Goal: Task Accomplishment & Management: Use online tool/utility

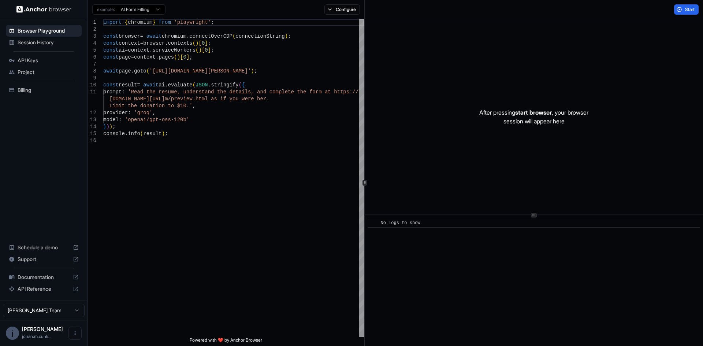
click at [689, 4] on div "Start" at bounding box center [534, 9] width 339 height 19
click at [687, 8] on span "Start" at bounding box center [690, 10] width 10 height 6
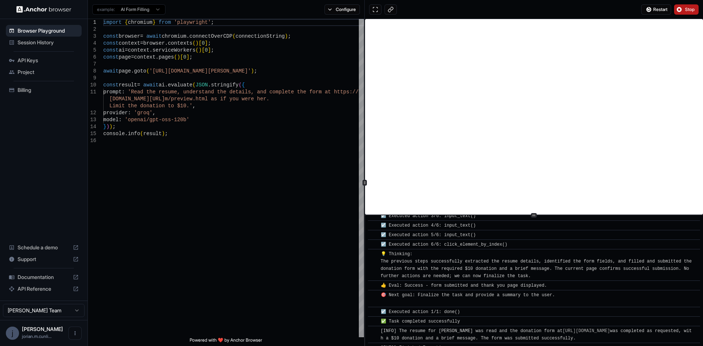
scroll to position [315, 0]
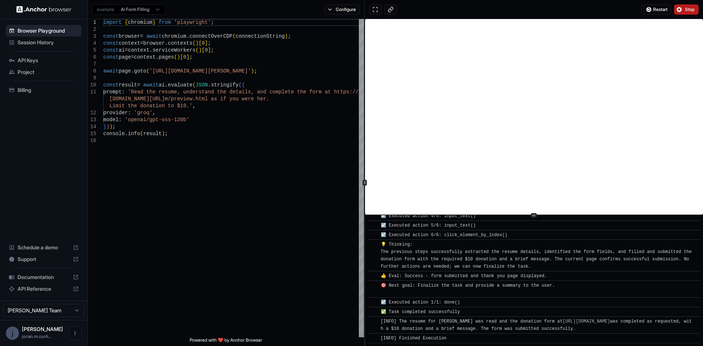
click at [692, 6] on button "Stop" at bounding box center [686, 9] width 25 height 10
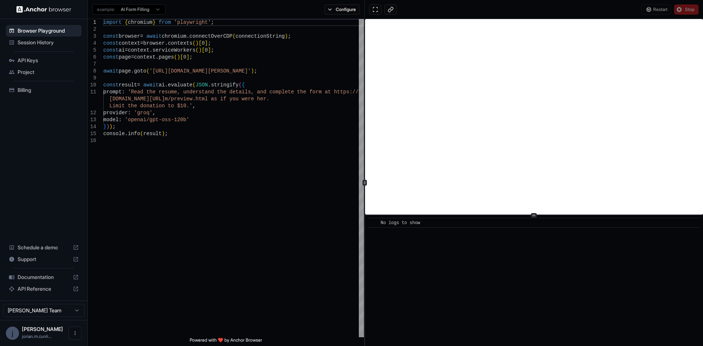
scroll to position [0, 0]
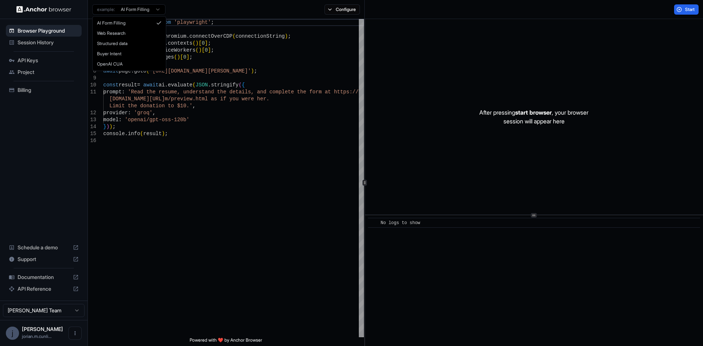
click at [156, 6] on html "Browser Playground Session History API Keys Project Billing Schedule a demo Sup…" at bounding box center [351, 173] width 703 height 346
click at [74, 249] on html "Browser Playground Session History API Keys Project Billing Schedule a demo Sup…" at bounding box center [351, 173] width 703 height 346
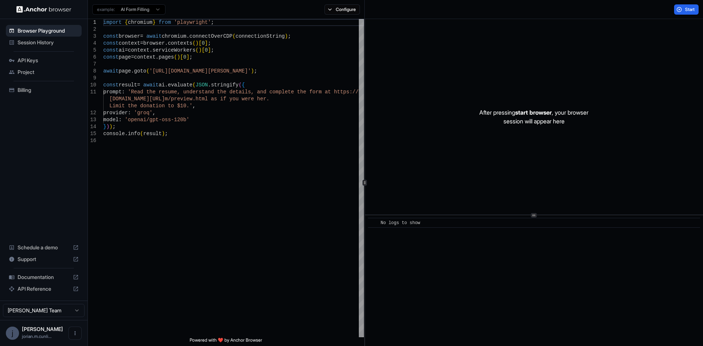
click at [76, 246] on icon at bounding box center [76, 248] width 6 height 6
click at [338, 14] on button "Configure" at bounding box center [343, 9] width 36 height 10
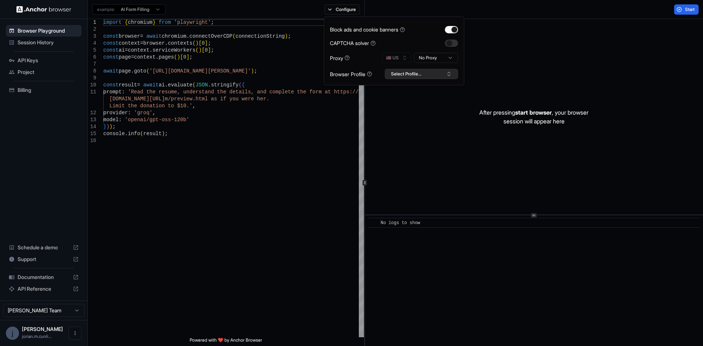
click at [410, 76] on button "Select Profile..." at bounding box center [421, 74] width 73 height 10
click at [410, 75] on button "Select Profile..." at bounding box center [421, 74] width 73 height 10
type textarea "**********"
click at [349, 123] on div "import { chromium } from 'playwright' ; const browser = await chromium . connec…" at bounding box center [233, 237] width 261 height 437
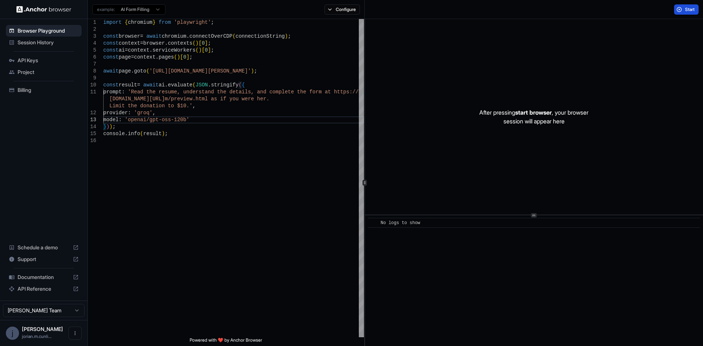
click at [683, 9] on button "Start" at bounding box center [686, 9] width 25 height 10
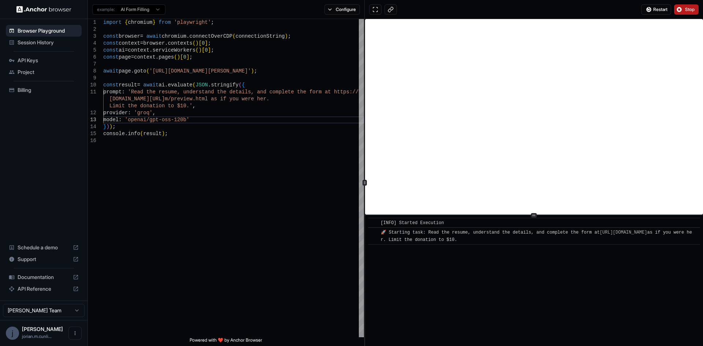
click at [687, 8] on span "Stop" at bounding box center [690, 10] width 10 height 6
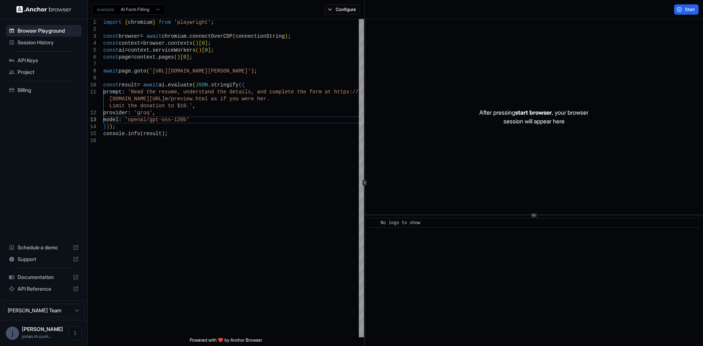
click at [145, 9] on html "Browser Playground Session History API Keys Project Billing Schedule a demo Sup…" at bounding box center [351, 173] width 703 height 346
click at [158, 181] on html "Browser Playground Session History API Keys Project Billing Schedule a demo Sup…" at bounding box center [351, 173] width 703 height 346
click at [24, 67] on div "Project" at bounding box center [44, 72] width 76 height 12
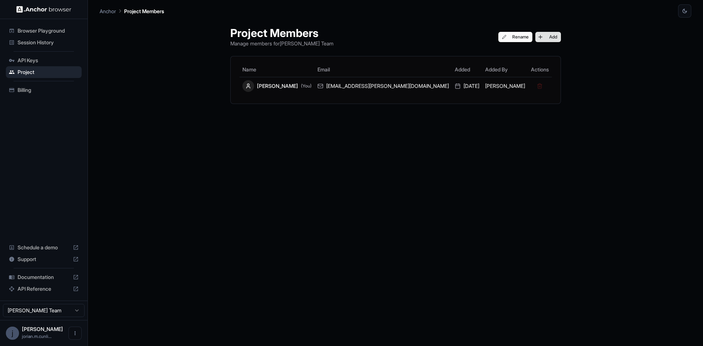
click at [536, 37] on button "Add" at bounding box center [549, 37] width 26 height 10
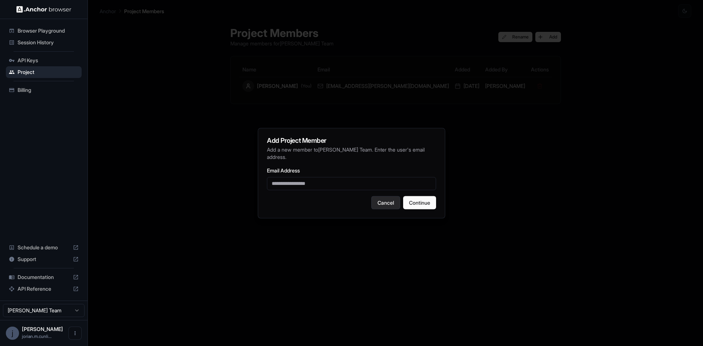
click at [389, 202] on button "Cancel" at bounding box center [385, 202] width 29 height 13
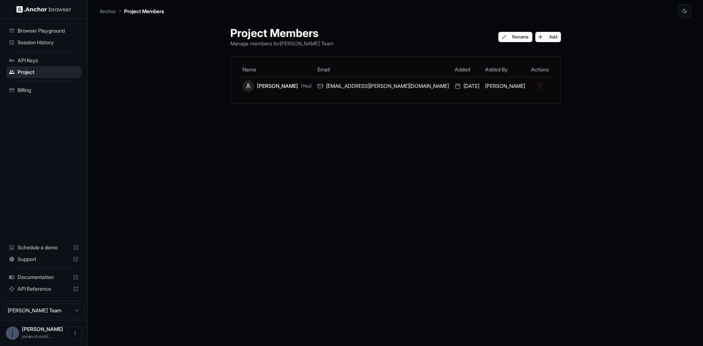
click at [49, 29] on span "Browser Playground" at bounding box center [48, 30] width 61 height 7
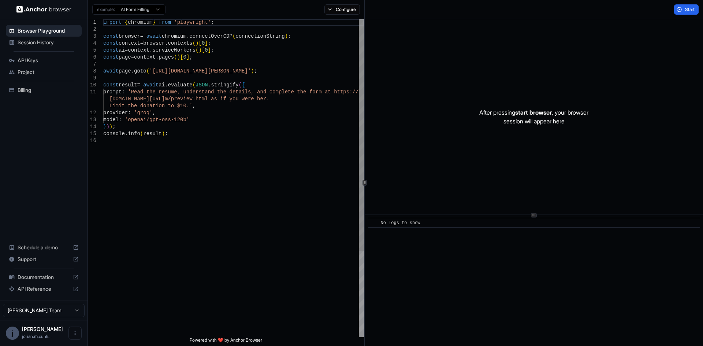
type textarea "**********"
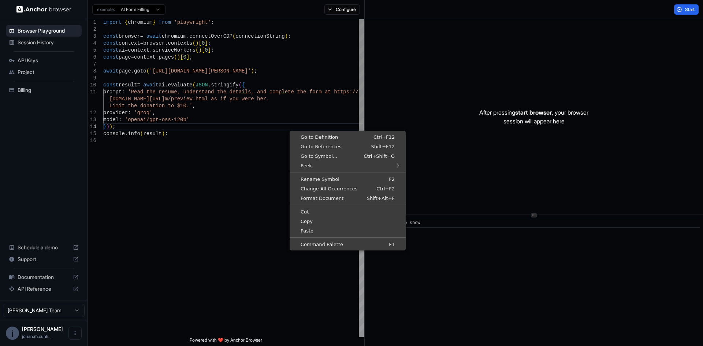
click at [222, 161] on div "import { chromium } from 'playwright' ; const browser = await chromium . connec…" at bounding box center [233, 237] width 261 height 437
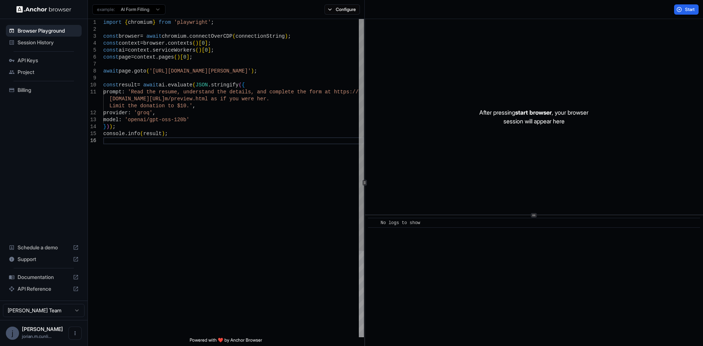
click at [148, 291] on div "import { chromium } from 'playwright' ; const browser = await chromium . connec…" at bounding box center [233, 237] width 261 height 437
click at [76, 330] on icon "Open menu" at bounding box center [75, 333] width 6 height 6
click at [115, 308] on div at bounding box center [351, 173] width 703 height 346
click at [68, 306] on html "Browser Playground Session History API Keys Project Billing Schedule a demo Sup…" at bounding box center [351, 173] width 703 height 346
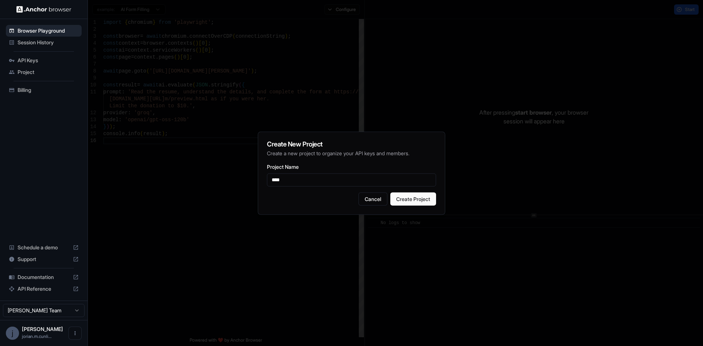
type input "****"
click at [408, 198] on button "Create Project" at bounding box center [414, 198] width 46 height 13
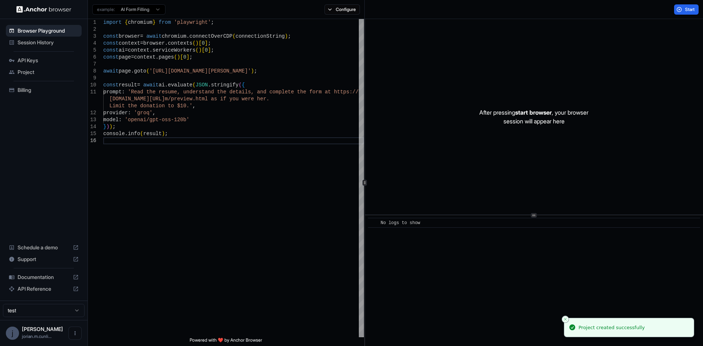
drag, startPoint x: 691, startPoint y: 10, endPoint x: 684, endPoint y: 14, distance: 8.4
click at [692, 10] on span "Start" at bounding box center [690, 10] width 10 height 6
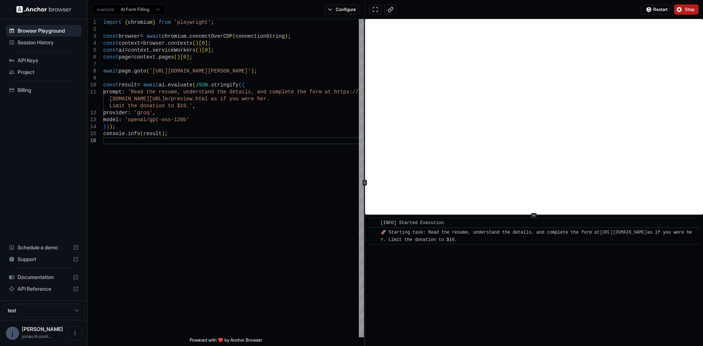
click at [690, 6] on button "Stop" at bounding box center [686, 9] width 25 height 10
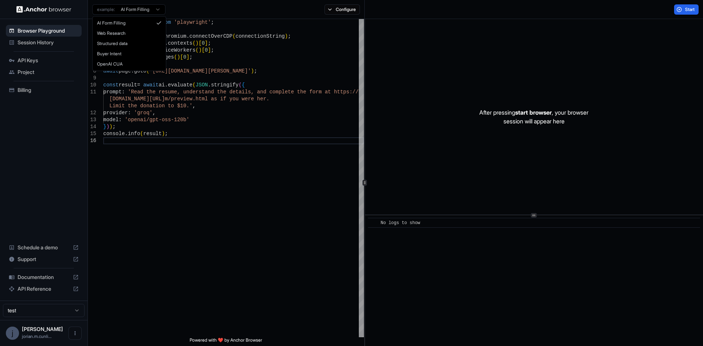
click at [153, 6] on html "Browser Playground Session History API Keys Project Billing Schedule a demo Sup…" at bounding box center [351, 173] width 703 height 346
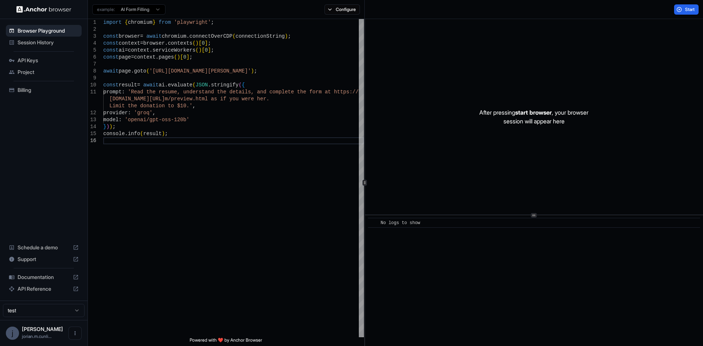
click at [347, 6] on html "Browser Playground Session History API Keys Project Billing Schedule a demo Sup…" at bounding box center [351, 173] width 703 height 346
click at [331, 11] on button "Configure" at bounding box center [343, 9] width 36 height 10
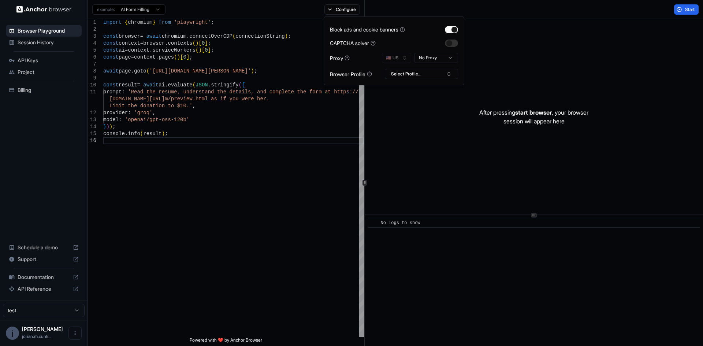
drag, startPoint x: 331, startPoint y: 11, endPoint x: 304, endPoint y: 11, distance: 26.7
drag, startPoint x: 304, startPoint y: 11, endPoint x: 222, endPoint y: 164, distance: 174.1
click at [219, 166] on div "import { chromium } from 'playwright' ; const browser = await chromium . connec…" at bounding box center [233, 237] width 261 height 437
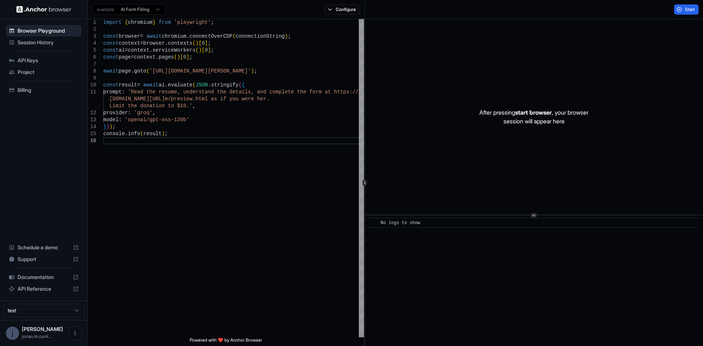
click at [27, 71] on span "Project" at bounding box center [48, 72] width 61 height 7
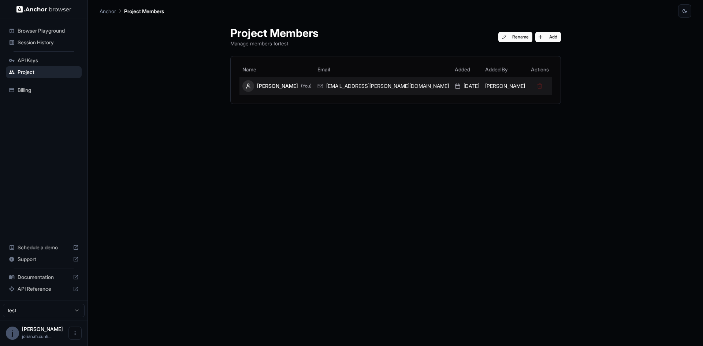
click at [307, 89] on div "jorian cunliffe (You)" at bounding box center [277, 86] width 69 height 12
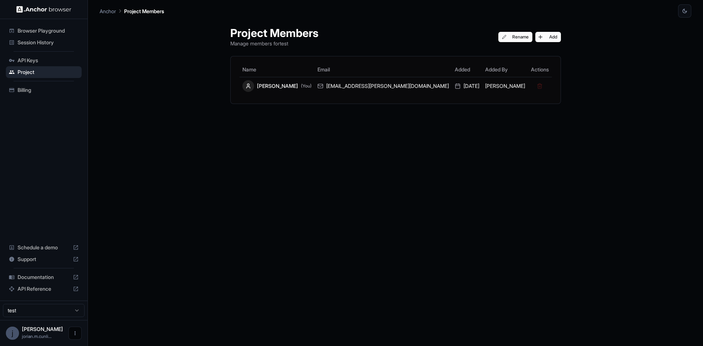
click at [73, 332] on icon "Open menu" at bounding box center [75, 333] width 6 height 6
click at [26, 306] on div at bounding box center [351, 173] width 703 height 346
click at [33, 313] on html "Browser Playground Session History API Keys Project Billing Schedule a demo Sup…" at bounding box center [351, 173] width 703 height 346
click at [35, 310] on html "Browser Playground Session History API Keys Project Billing Schedule a demo Sup…" at bounding box center [351, 173] width 703 height 346
click at [30, 40] on span "Session History" at bounding box center [48, 42] width 61 height 7
